Goal: Task Accomplishment & Management: Manage account settings

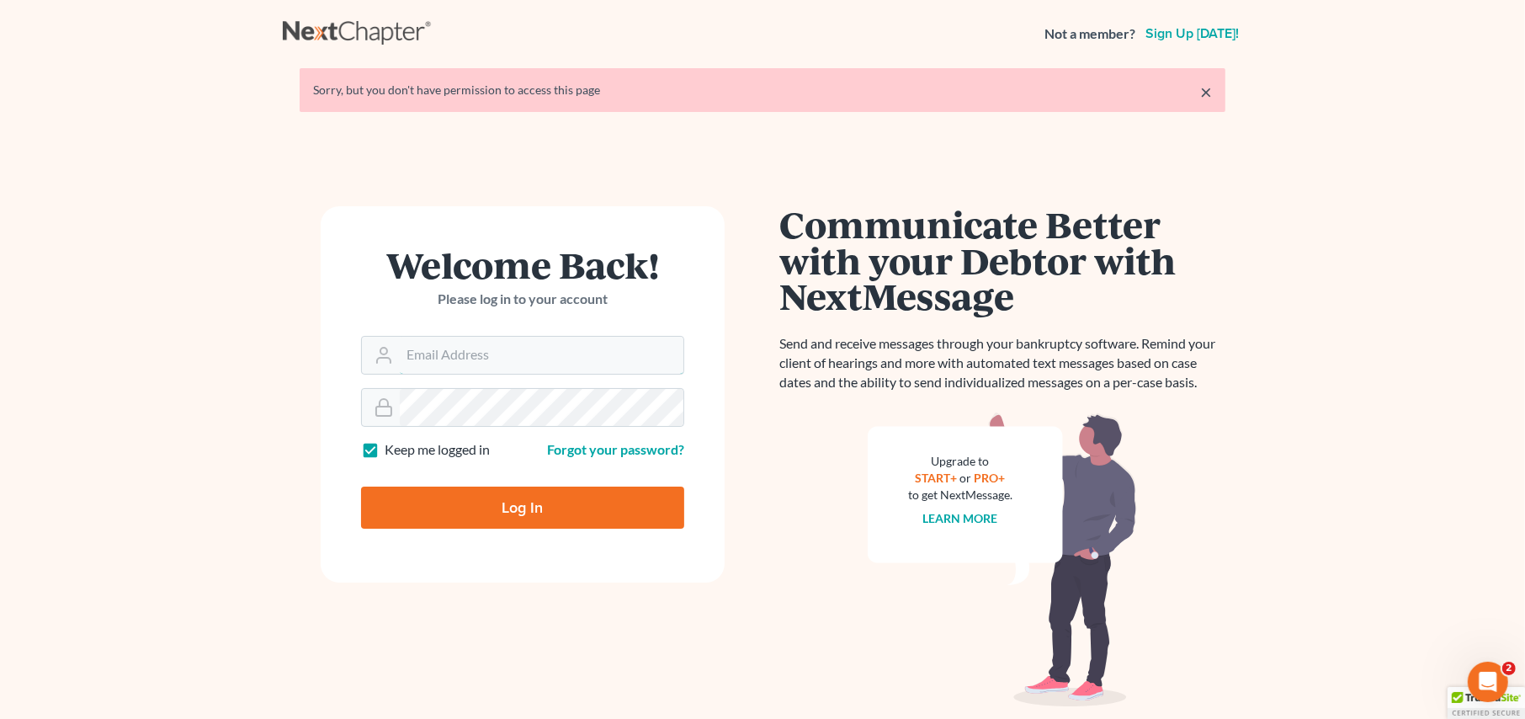
type input "[PERSON_NAME][EMAIL_ADDRESS][DOMAIN_NAME]"
click at [504, 513] on input "Log In" at bounding box center [522, 508] width 323 height 42
type input "Thinking..."
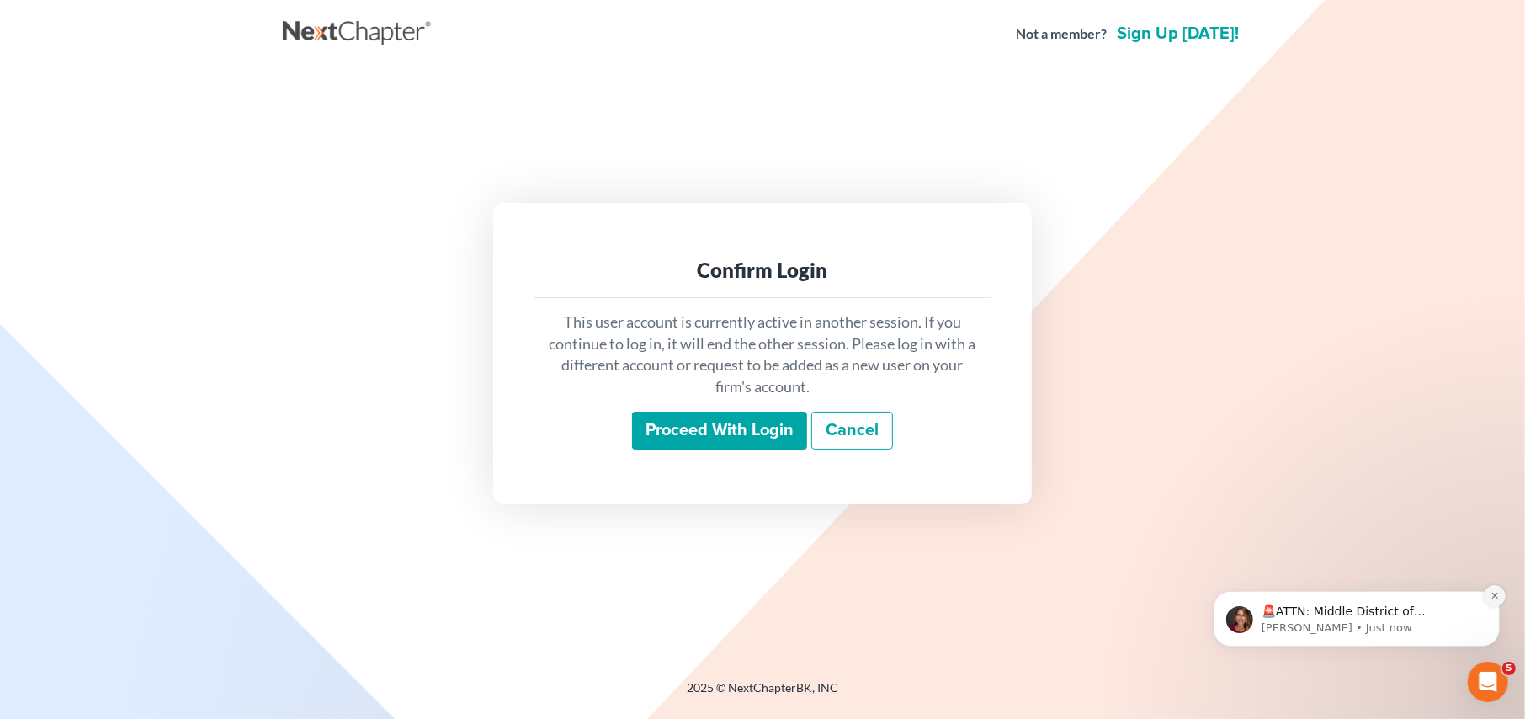
click at [1491, 594] on icon "Dismiss notification" at bounding box center [1494, 594] width 9 height 9
